Goal: Task Accomplishment & Management: Complete application form

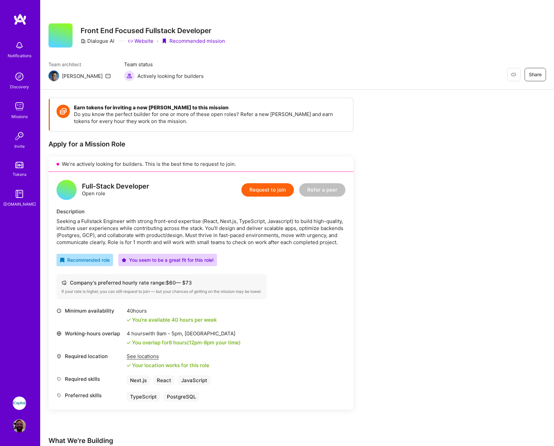
click at [261, 193] on button "Request to join" at bounding box center [267, 189] width 52 height 13
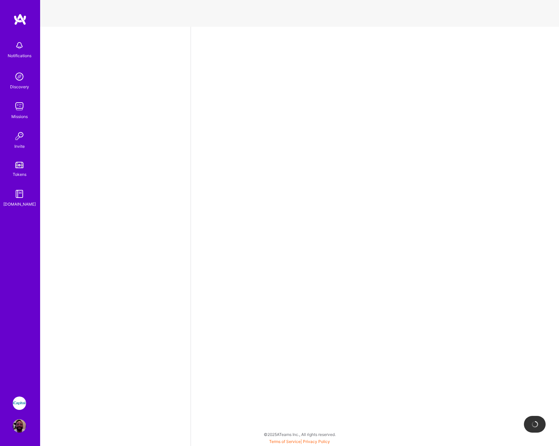
select select "US"
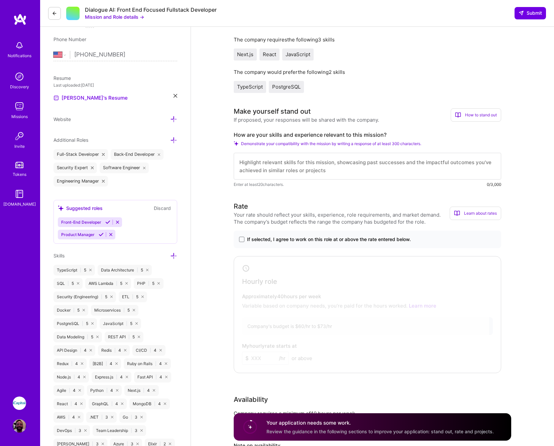
scroll to position [216, 0]
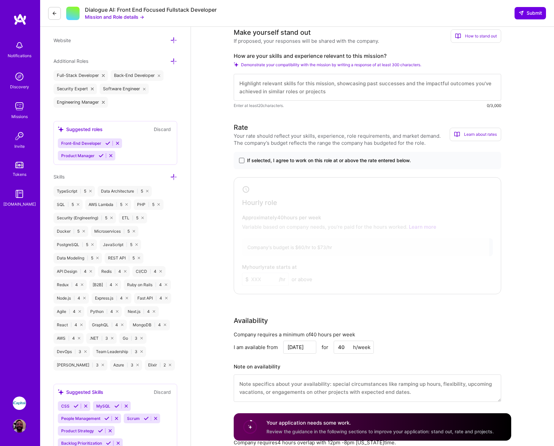
click at [243, 159] on span at bounding box center [241, 160] width 5 height 5
click at [0, 0] on input "If selected, I agree to work on this role at or above the rate entered below." at bounding box center [0, 0] width 0 height 0
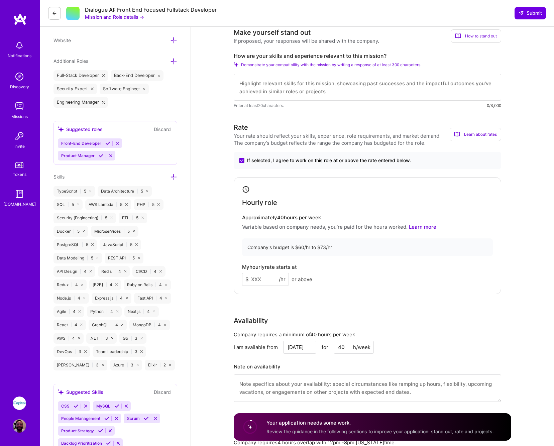
click at [269, 279] on input at bounding box center [265, 279] width 47 height 13
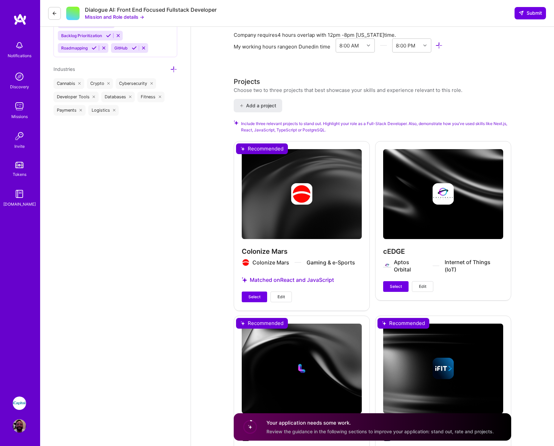
scroll to position [704, 0]
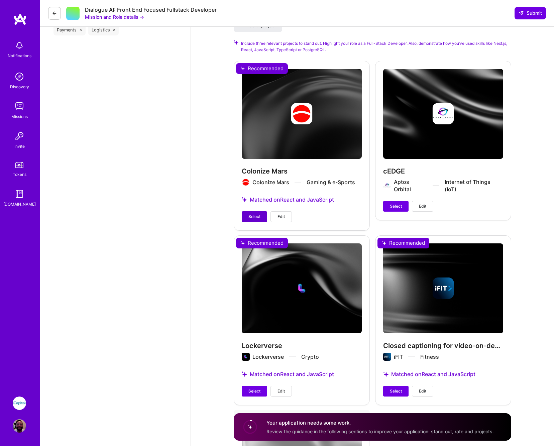
type input "73"
click at [253, 214] on span "Select" at bounding box center [254, 217] width 12 height 6
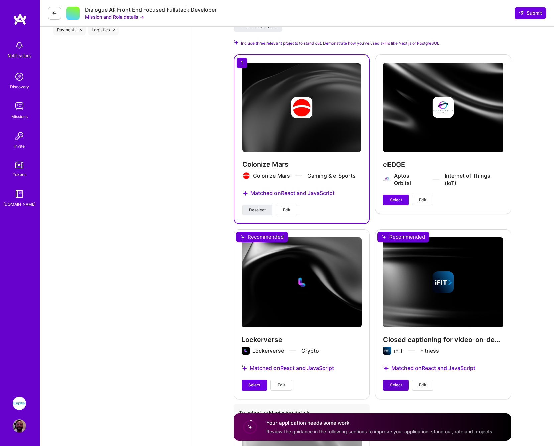
click at [393, 382] on span "Select" at bounding box center [396, 385] width 12 height 6
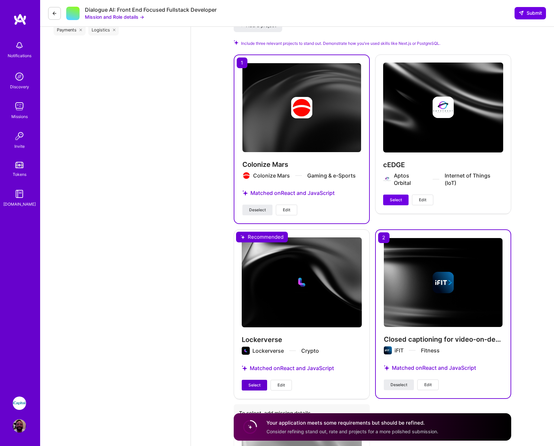
click at [257, 383] on span "Select" at bounding box center [254, 385] width 12 height 6
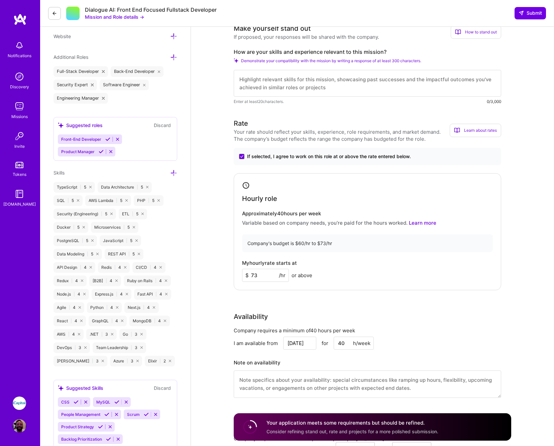
scroll to position [3, 0]
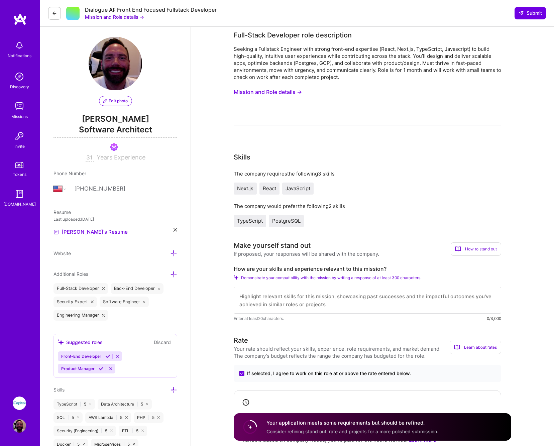
click at [321, 296] on textarea at bounding box center [367, 300] width 267 height 27
click at [247, 90] on button "Mission and Role details →" at bounding box center [268, 92] width 68 height 12
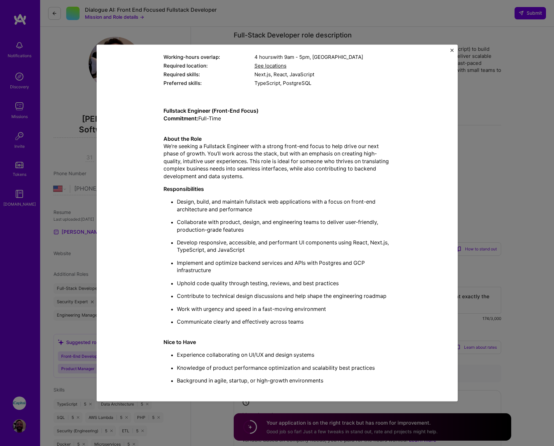
scroll to position [8, 0]
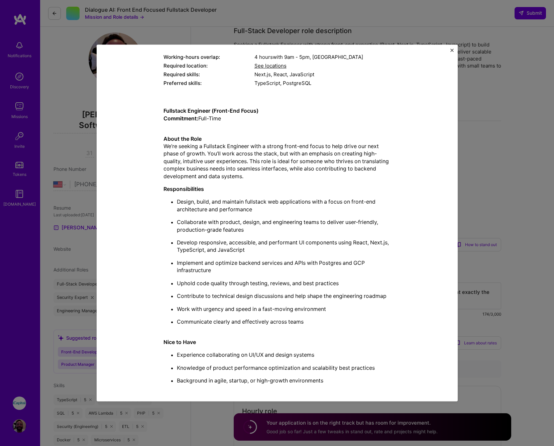
click at [501, 143] on div "Mission Description and Role Details Full-Stack Developer role description Seek…" at bounding box center [277, 223] width 554 height 446
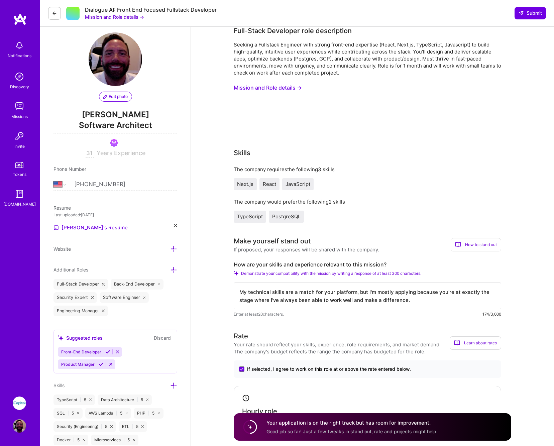
click at [433, 297] on textarea "My technical skills are a match for your platform, but I'm mostly applying beca…" at bounding box center [367, 295] width 267 height 27
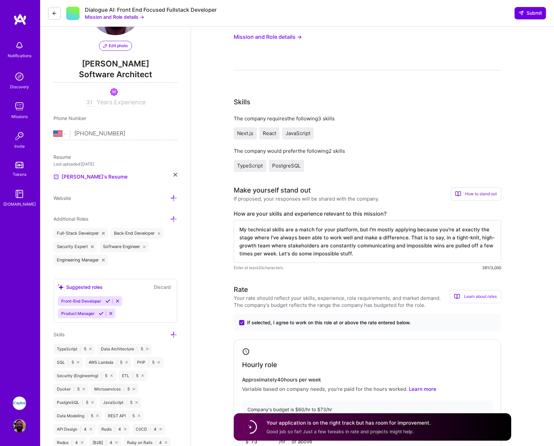
scroll to position [0, 0]
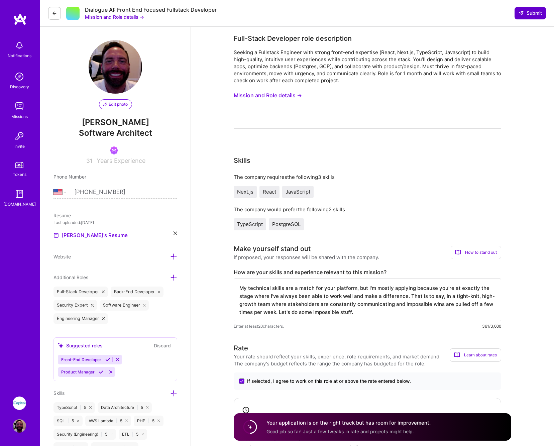
type textarea "My technical skills are a match for your platform, but I'm mostly applying beca…"
click at [527, 14] on span "Submit" at bounding box center [530, 13] width 23 height 7
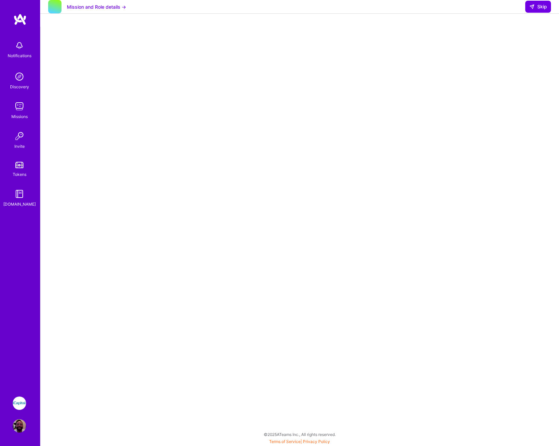
click at [111, 10] on button "Mission and Role details →" at bounding box center [96, 6] width 59 height 7
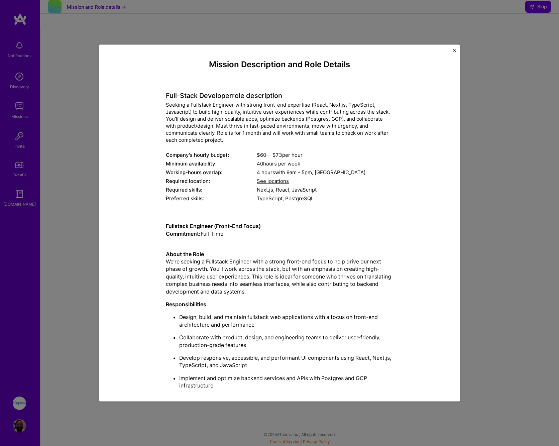
click at [495, 34] on div "Mission Description and Role Details Full-Stack Developer role description Seek…" at bounding box center [279, 223] width 559 height 446
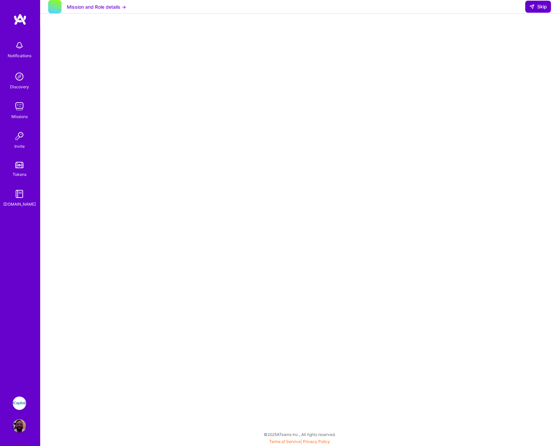
click at [539, 10] on span "Skip" at bounding box center [538, 6] width 18 height 7
select select "US"
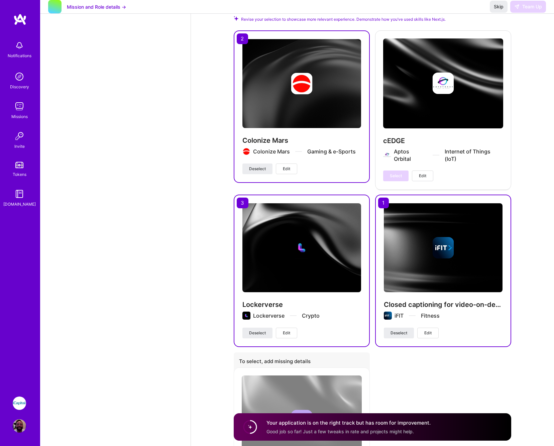
scroll to position [360, 0]
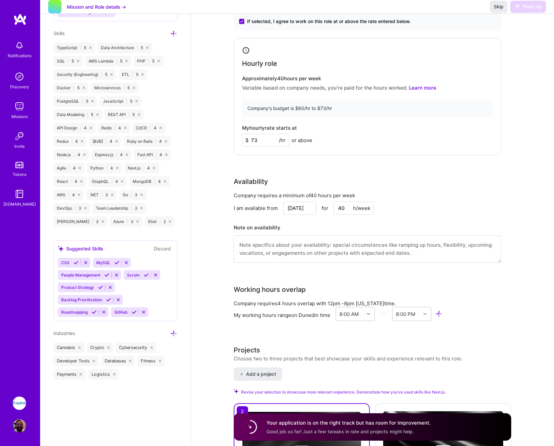
click at [371, 245] on textarea at bounding box center [367, 248] width 267 height 27
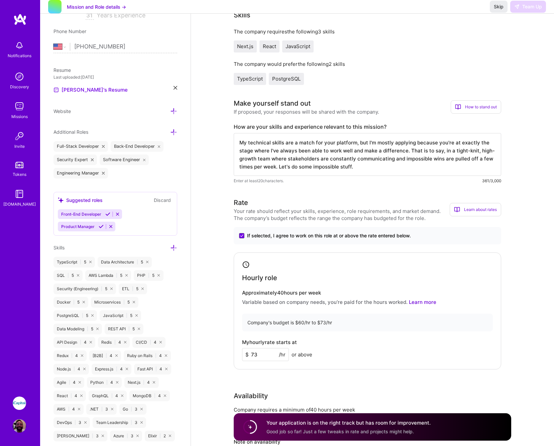
scroll to position [57, 0]
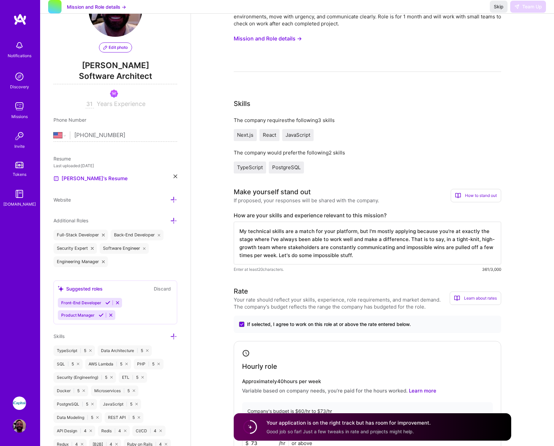
click at [381, 252] on textarea "My technical skills are a match for your platform, but I'm mostly applying beca…" at bounding box center [367, 243] width 267 height 43
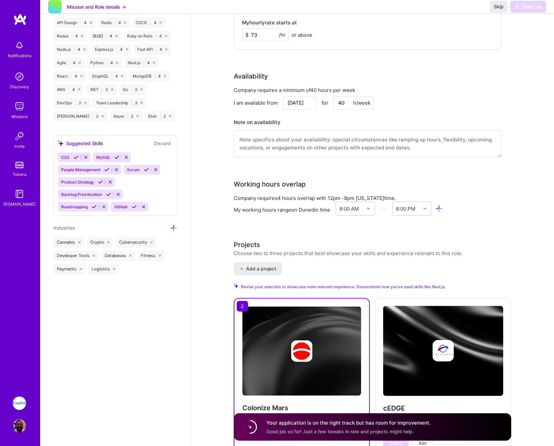
scroll to position [51, 0]
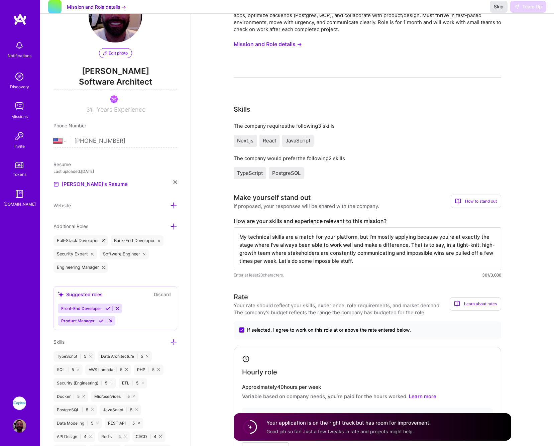
click at [501, 10] on span "Skip" at bounding box center [499, 6] width 10 height 7
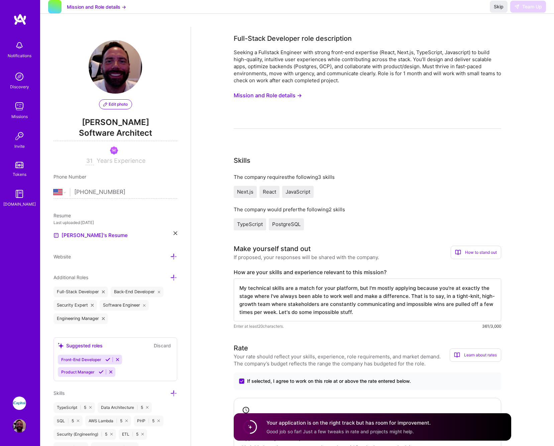
click at [109, 10] on button "Mission and Role details →" at bounding box center [96, 6] width 59 height 7
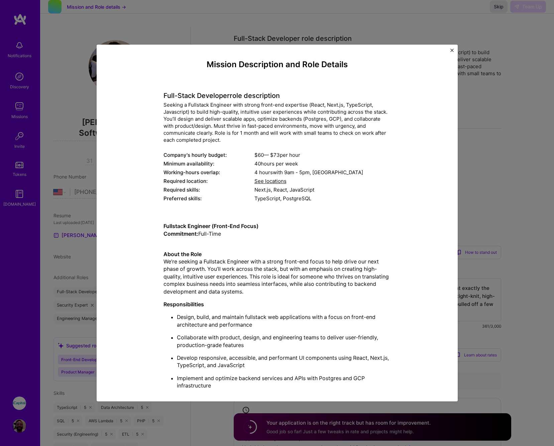
click at [280, 8] on div "Mission Description and Role Details Full-Stack Developer role description Seek…" at bounding box center [277, 223] width 554 height 446
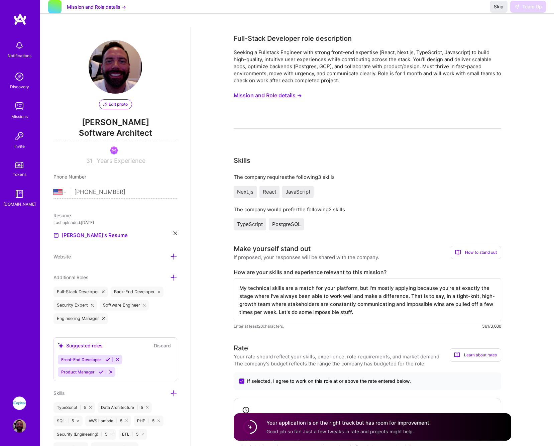
click at [17, 107] on img at bounding box center [19, 106] width 13 height 13
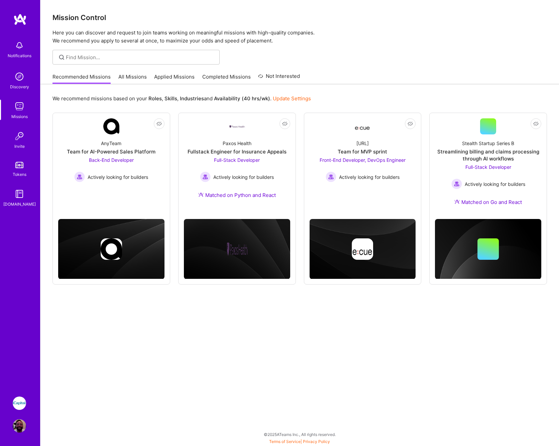
click at [172, 75] on link "Applied Missions" at bounding box center [174, 78] width 40 height 11
